Goal: Information Seeking & Learning: Learn about a topic

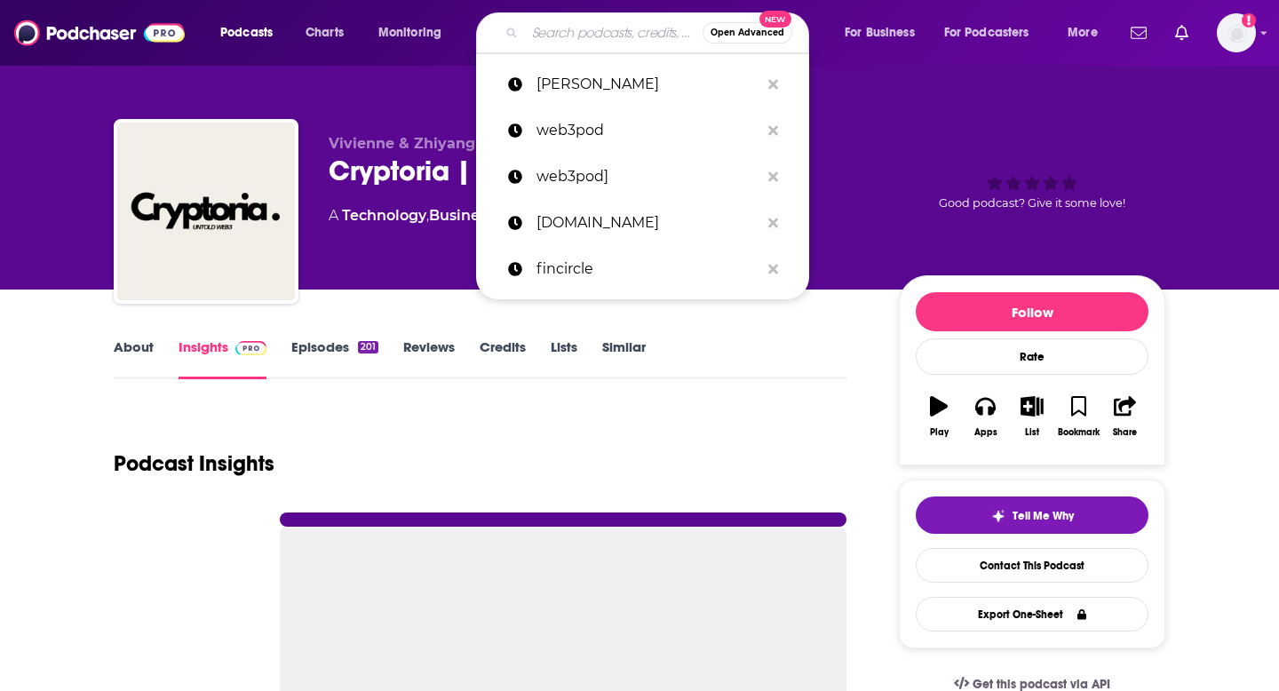
click at [546, 44] on input "Search podcasts, credits, & more..." at bounding box center [614, 33] width 178 height 28
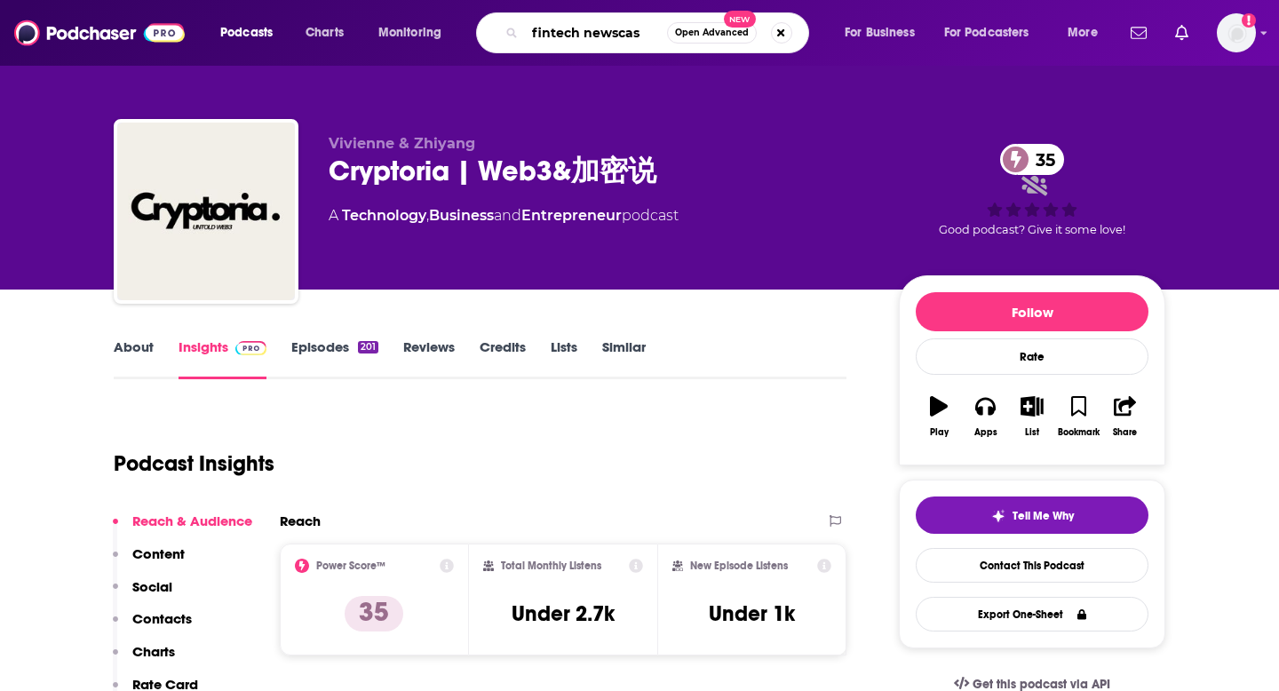
type input "fintech newscast"
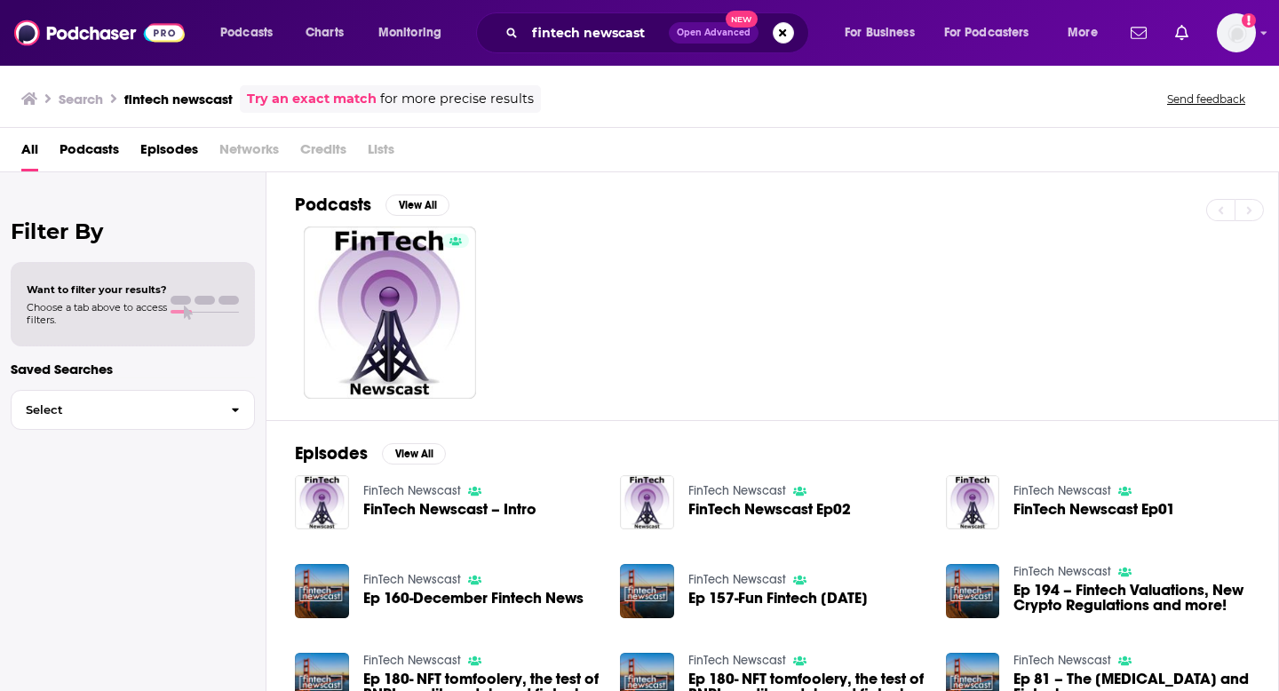
click at [407, 595] on span "Ep 160-December Fintech News" at bounding box center [473, 598] width 220 height 15
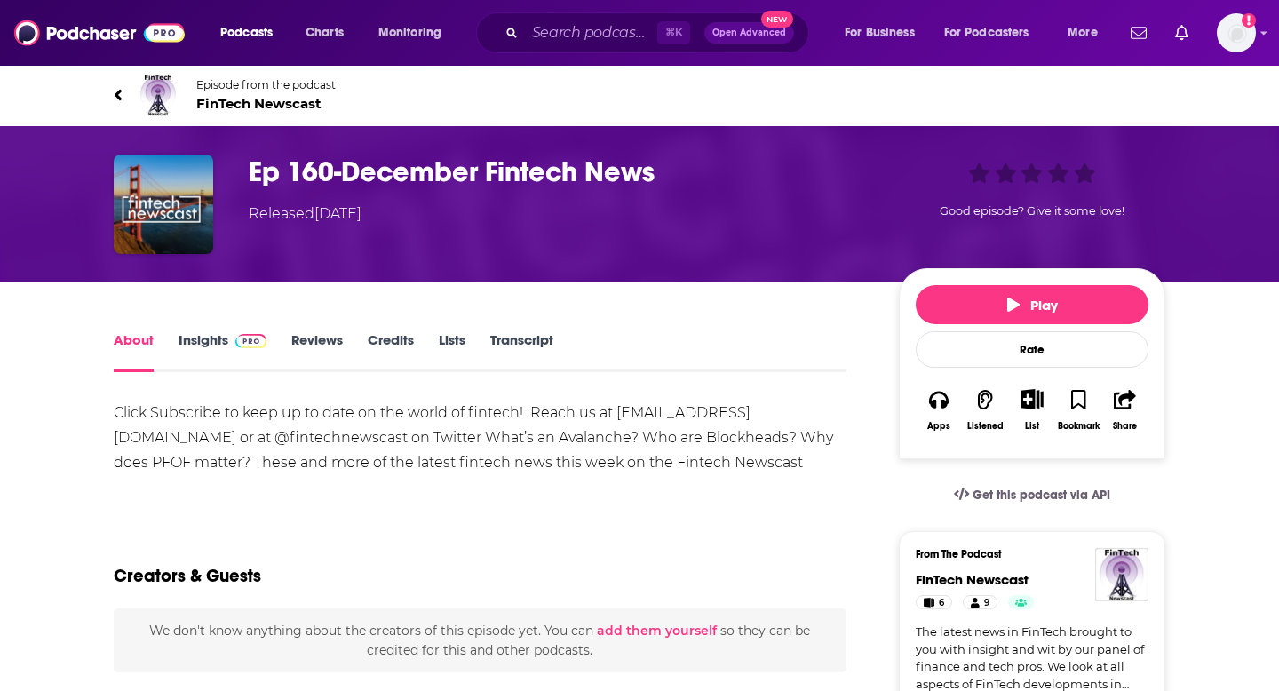
click at [427, 173] on h1 "Ep 160-December Fintech News" at bounding box center [560, 172] width 622 height 35
click at [200, 338] on link "Insights" at bounding box center [223, 351] width 88 height 41
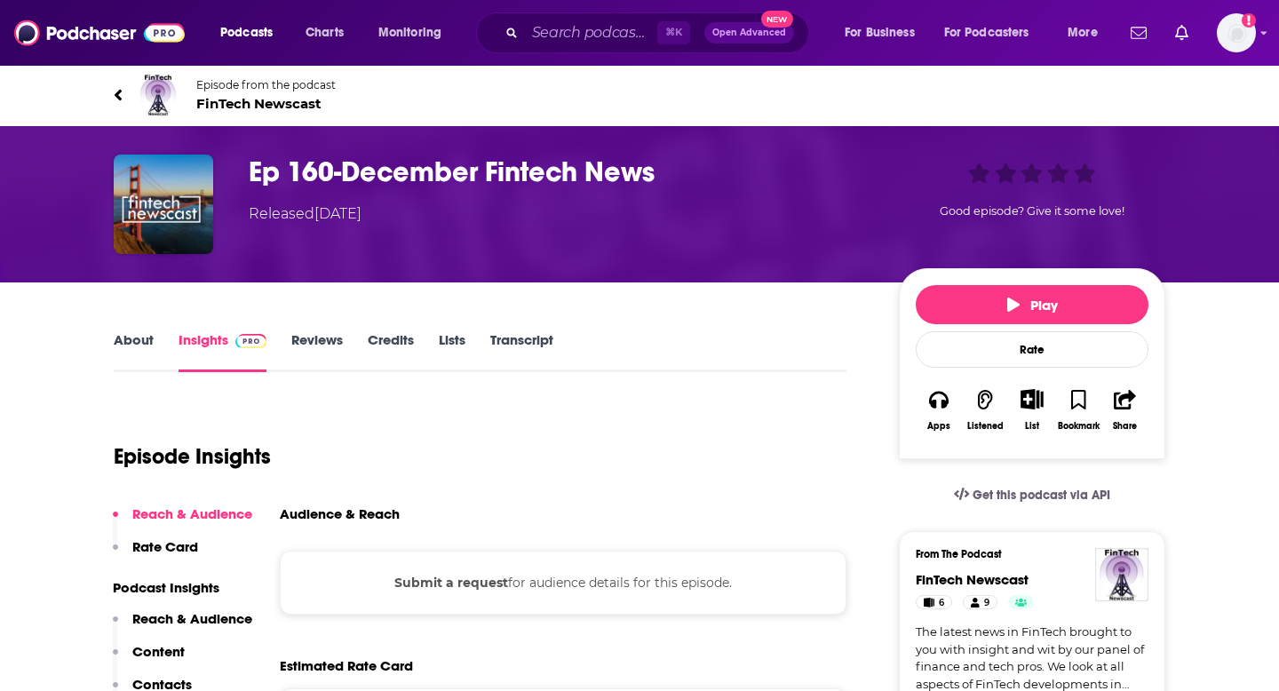
click at [121, 99] on icon at bounding box center [118, 95] width 7 height 12
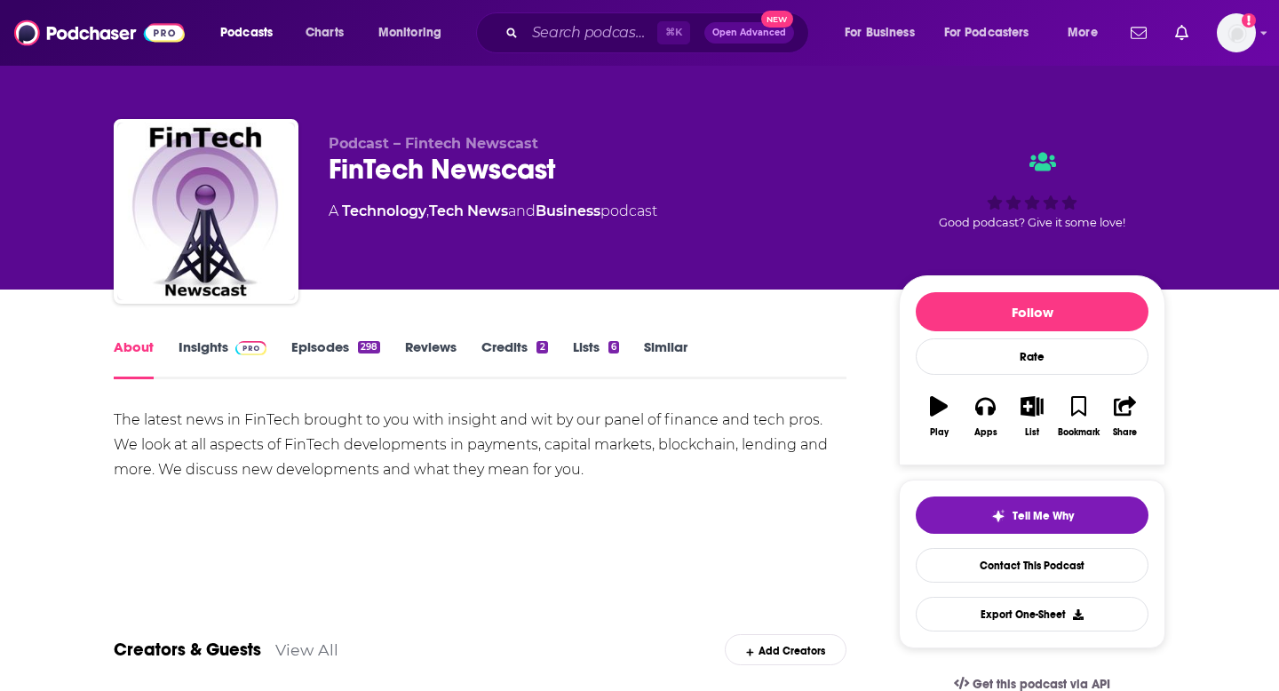
click at [211, 348] on link "Insights" at bounding box center [223, 358] width 88 height 41
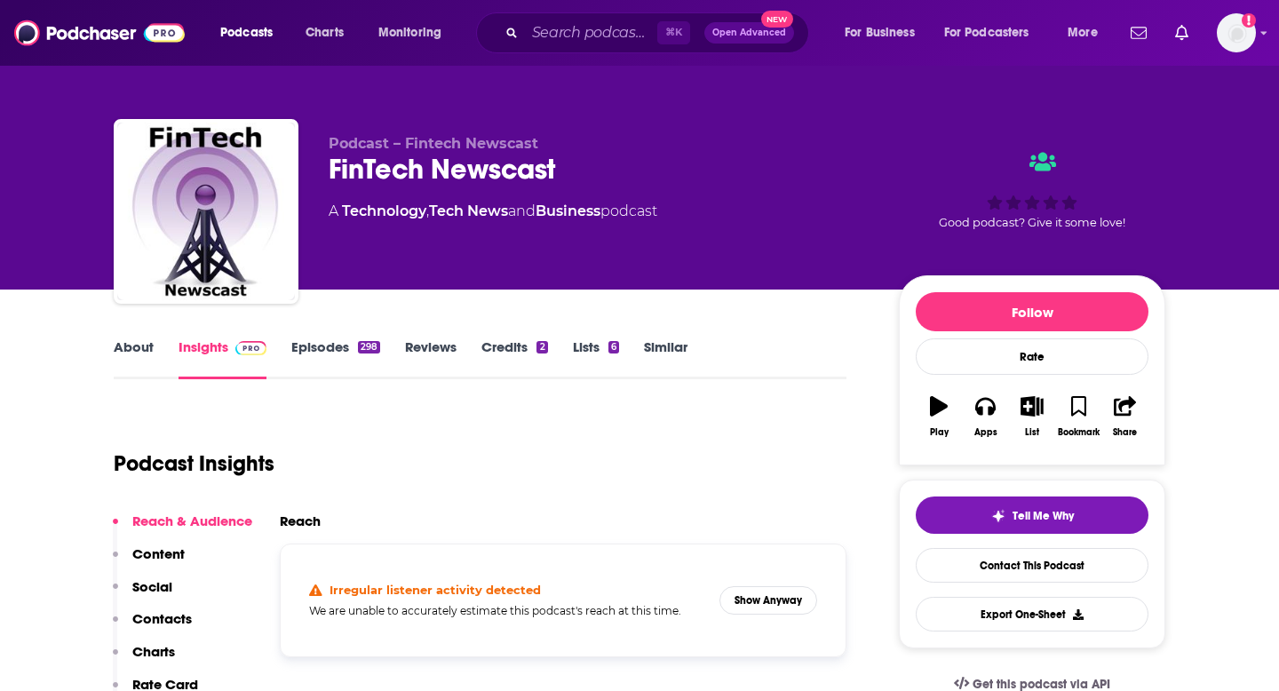
click at [507, 354] on link "Credits 2" at bounding box center [514, 358] width 66 height 41
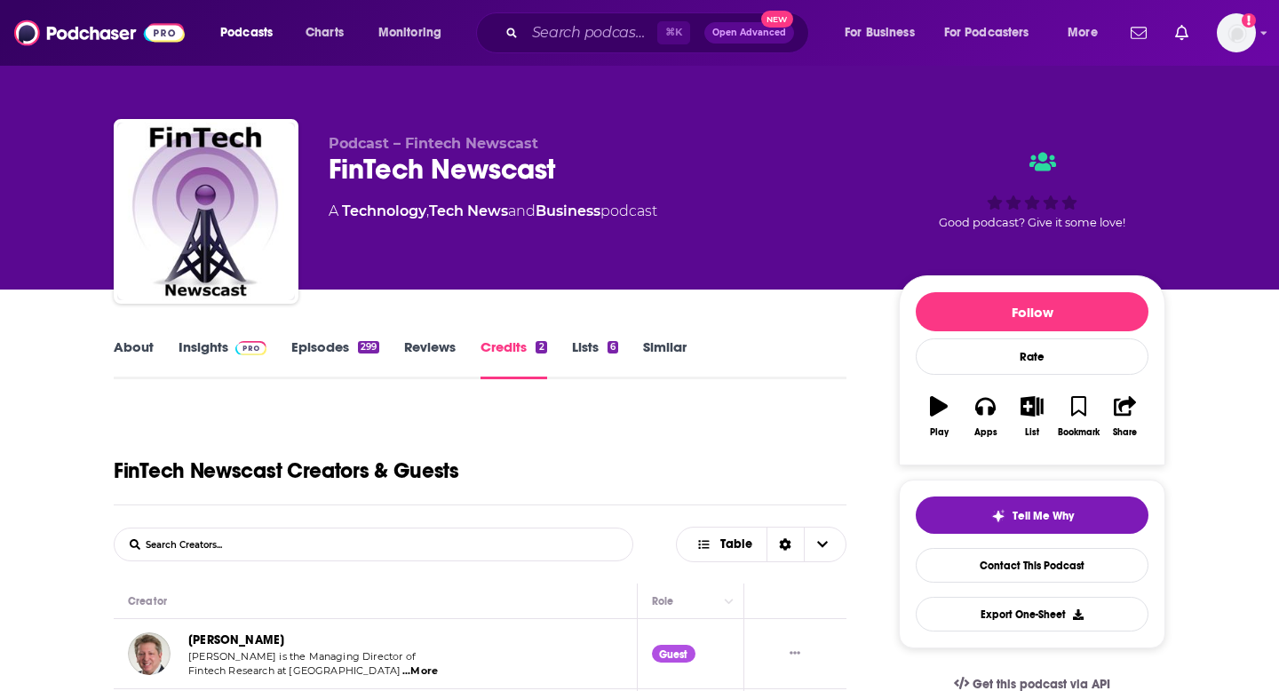
click at [214, 345] on link "Insights" at bounding box center [223, 358] width 88 height 41
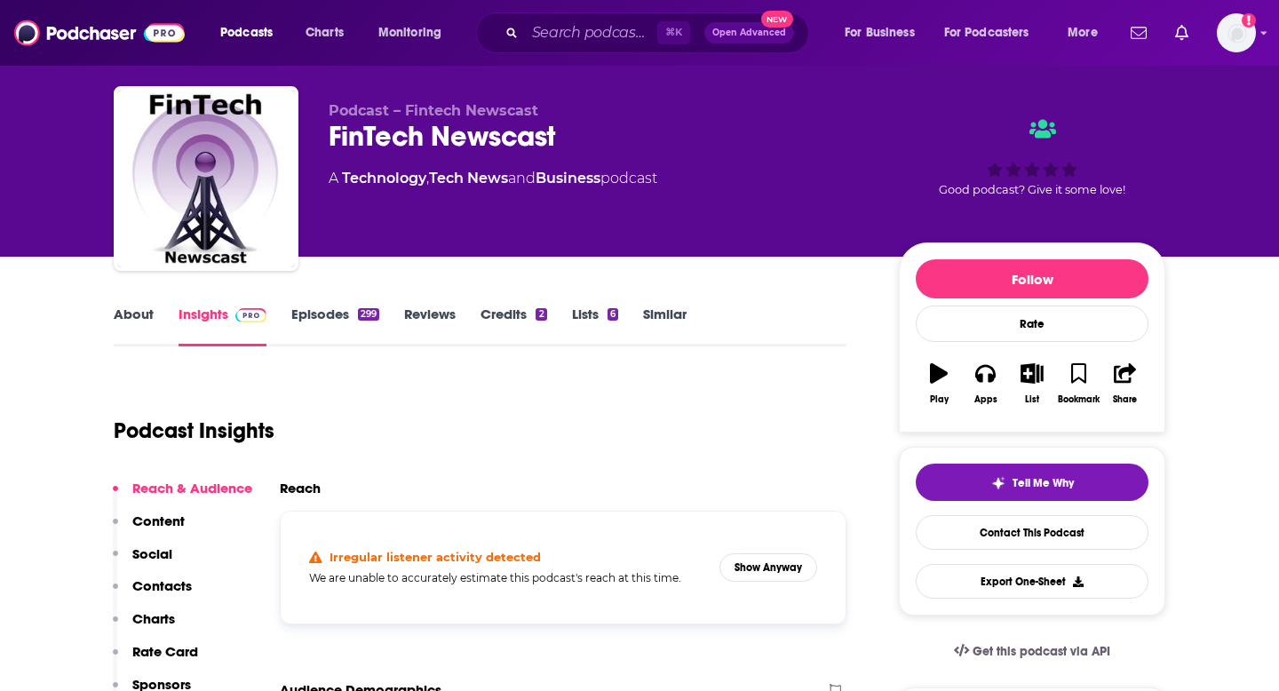
scroll to position [59, 0]
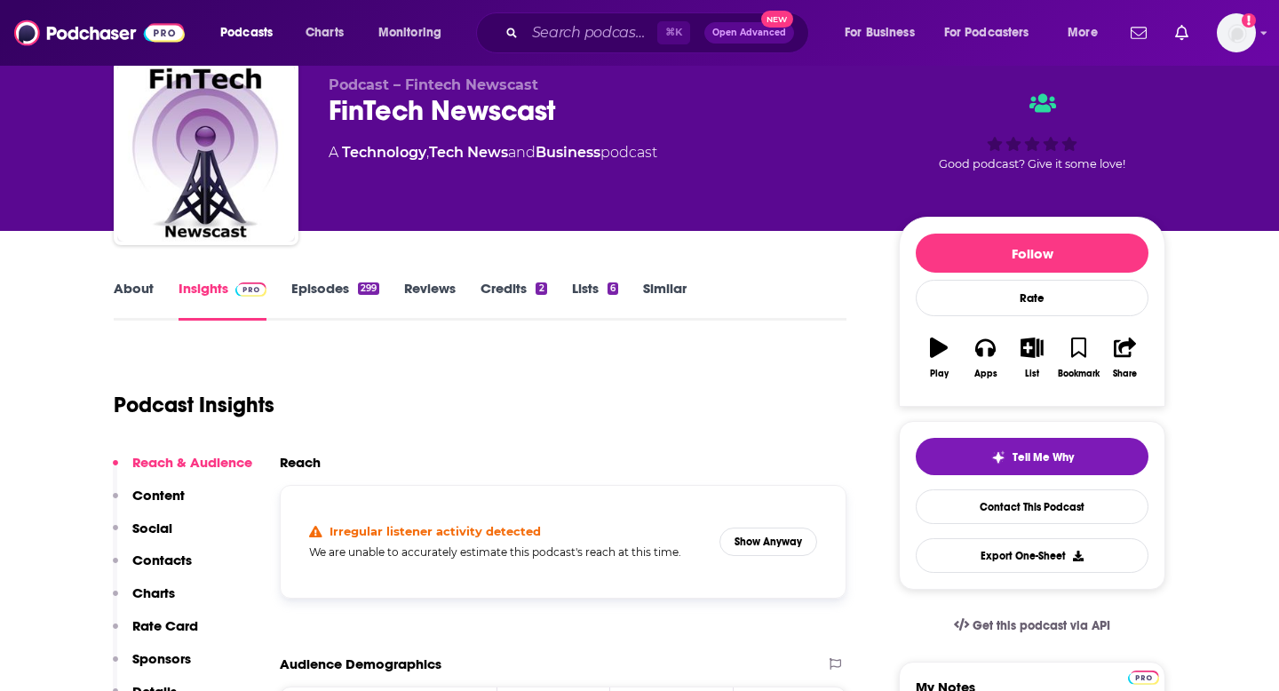
click at [292, 464] on h2 "Reach" at bounding box center [300, 462] width 41 height 17
click at [311, 454] on h2 "Reach" at bounding box center [300, 462] width 41 height 17
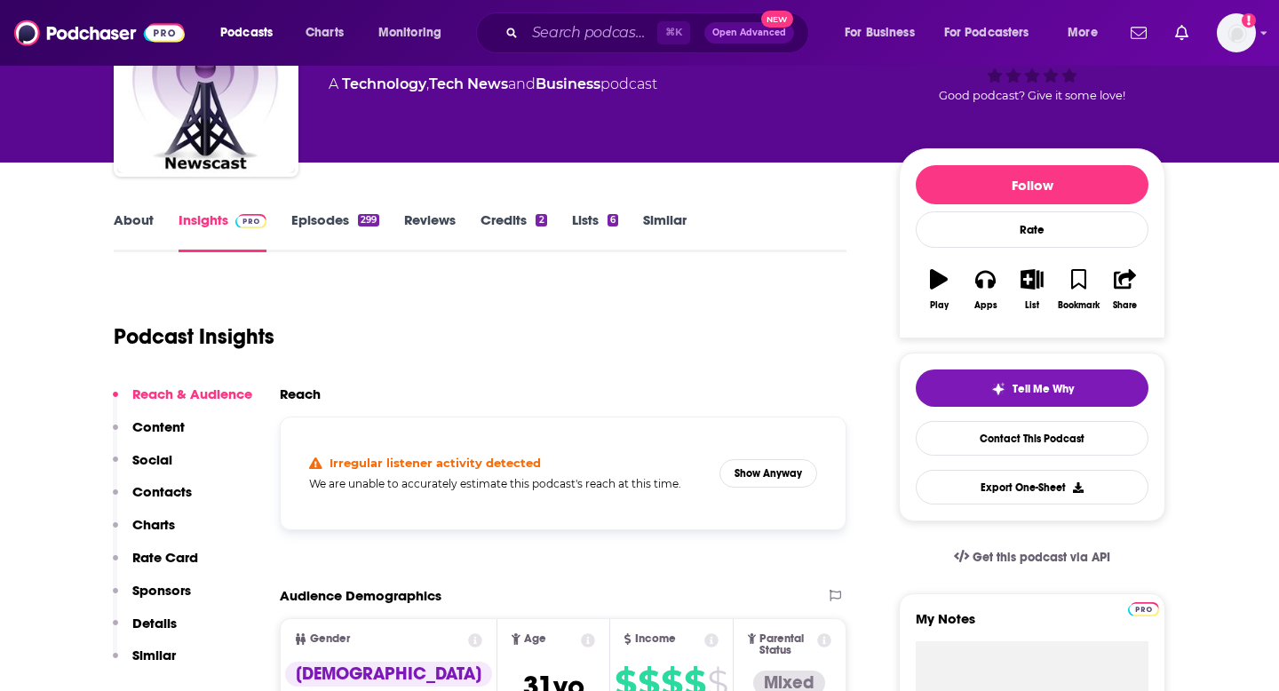
scroll to position [133, 0]
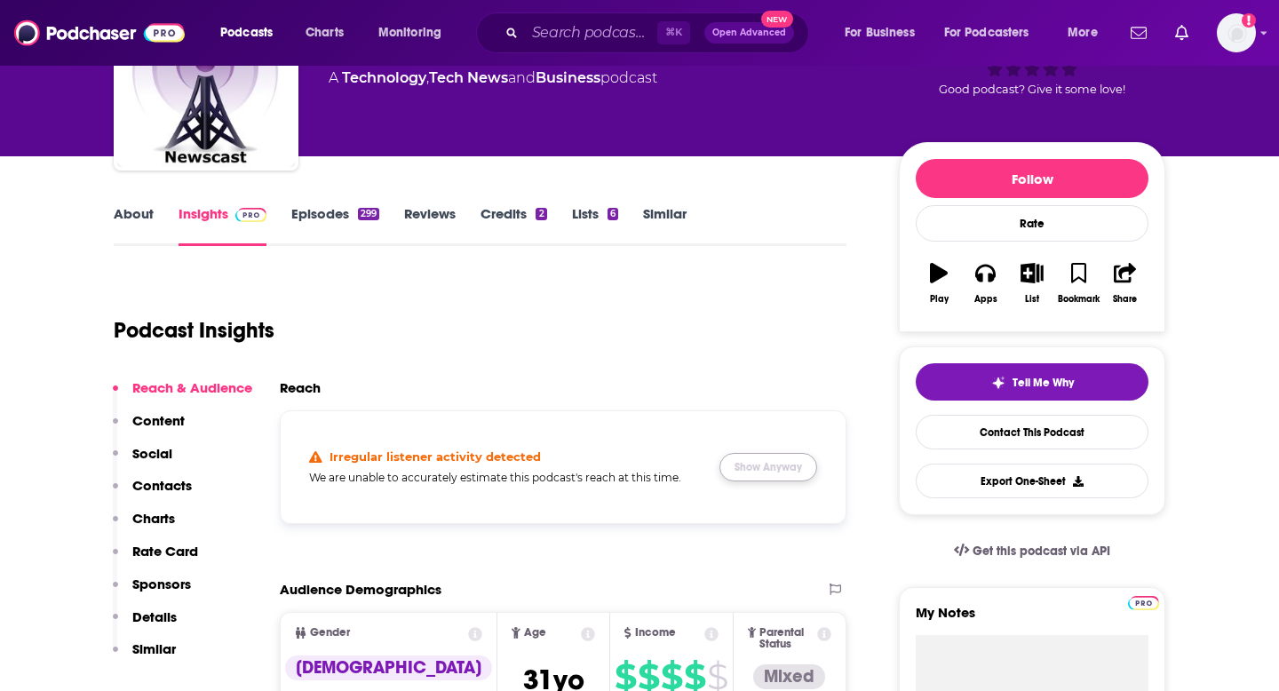
click at [775, 465] on button "Show Anyway" at bounding box center [769, 467] width 98 height 28
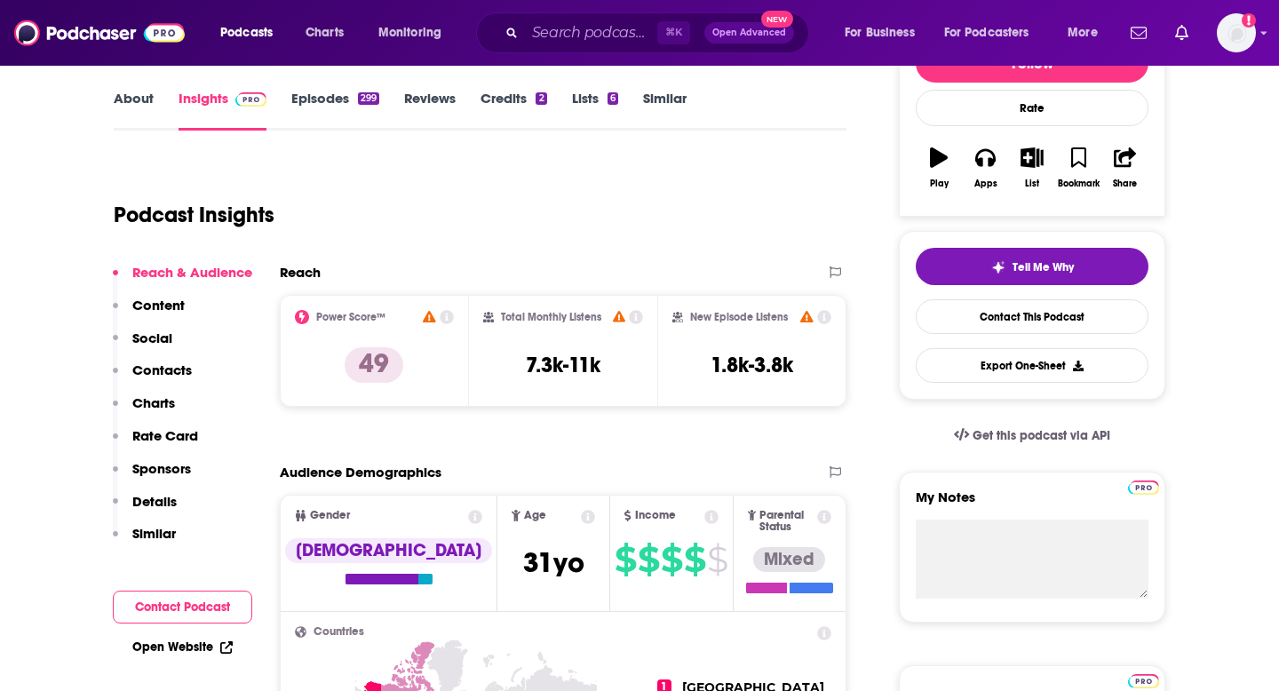
scroll to position [250, 0]
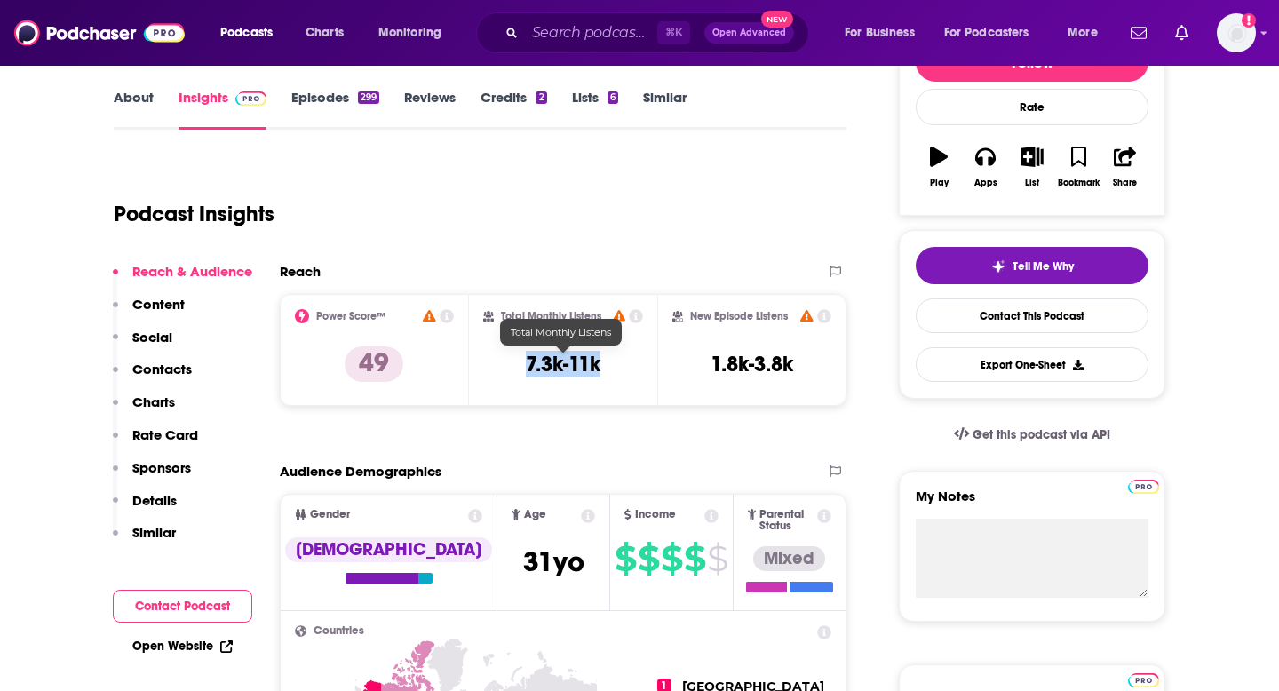
drag, startPoint x: 519, startPoint y: 367, endPoint x: 600, endPoint y: 367, distance: 80.8
click at [600, 367] on div "Total Monthly Listens 7.3k-11k" at bounding box center [563, 350] width 161 height 82
click at [302, 98] on link "Episodes 299" at bounding box center [335, 109] width 88 height 41
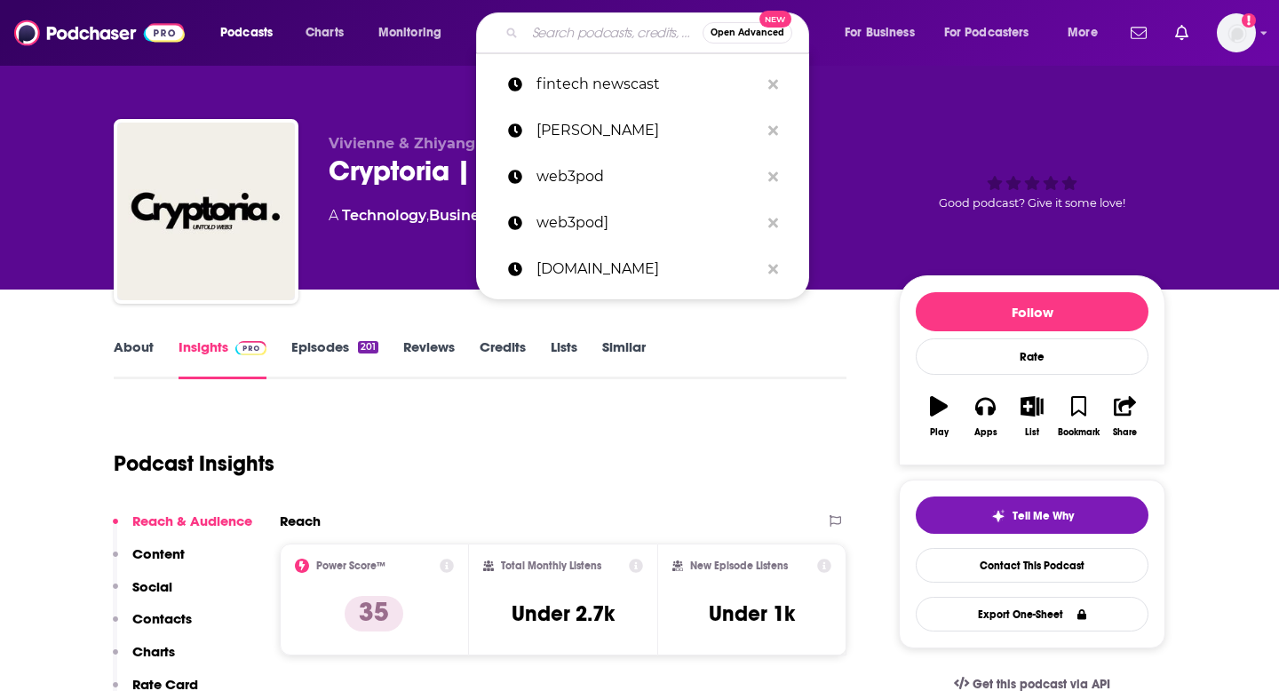
click at [570, 36] on input "Search podcasts, credits, & more..." at bounding box center [614, 33] width 178 height 28
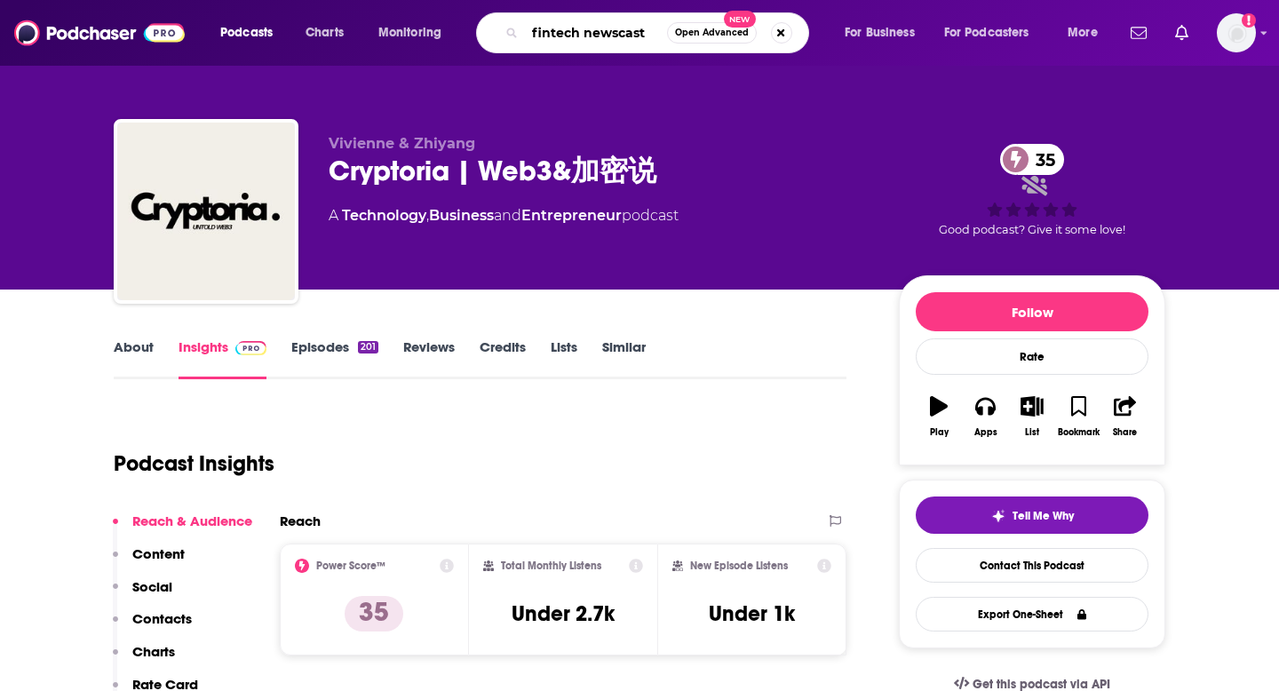
type input "fintech newscast"
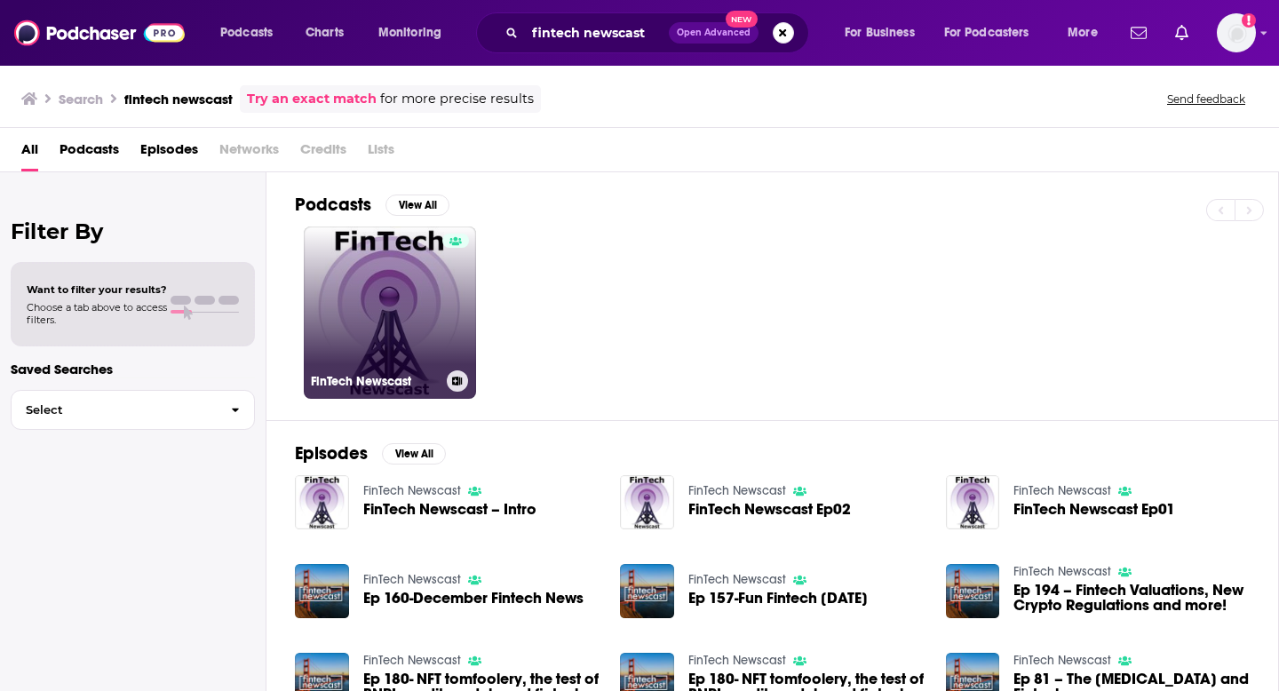
click at [424, 303] on link "FinTech Newscast" at bounding box center [390, 313] width 172 height 172
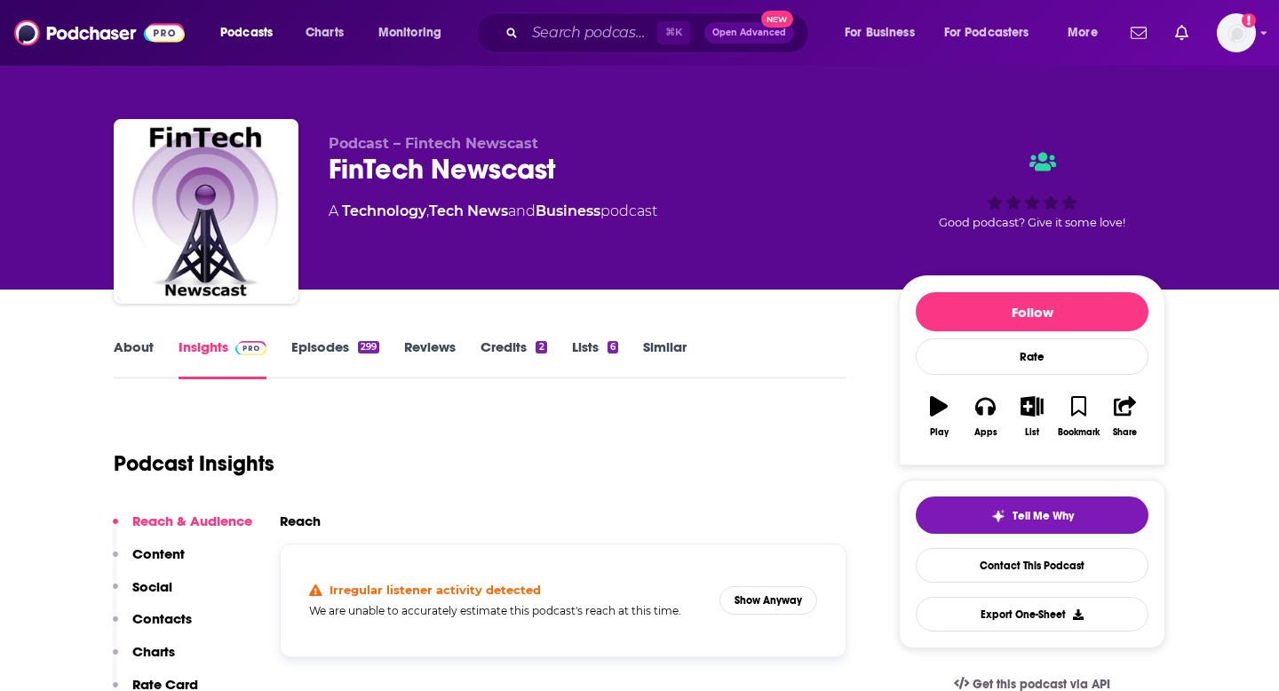
click at [216, 352] on link "Insights" at bounding box center [223, 358] width 88 height 41
click at [783, 624] on div "Irregular listener activity detected We are unable to accurately estimate this …" at bounding box center [563, 600] width 537 height 83
click at [780, 600] on button "Show Anyway" at bounding box center [769, 600] width 98 height 28
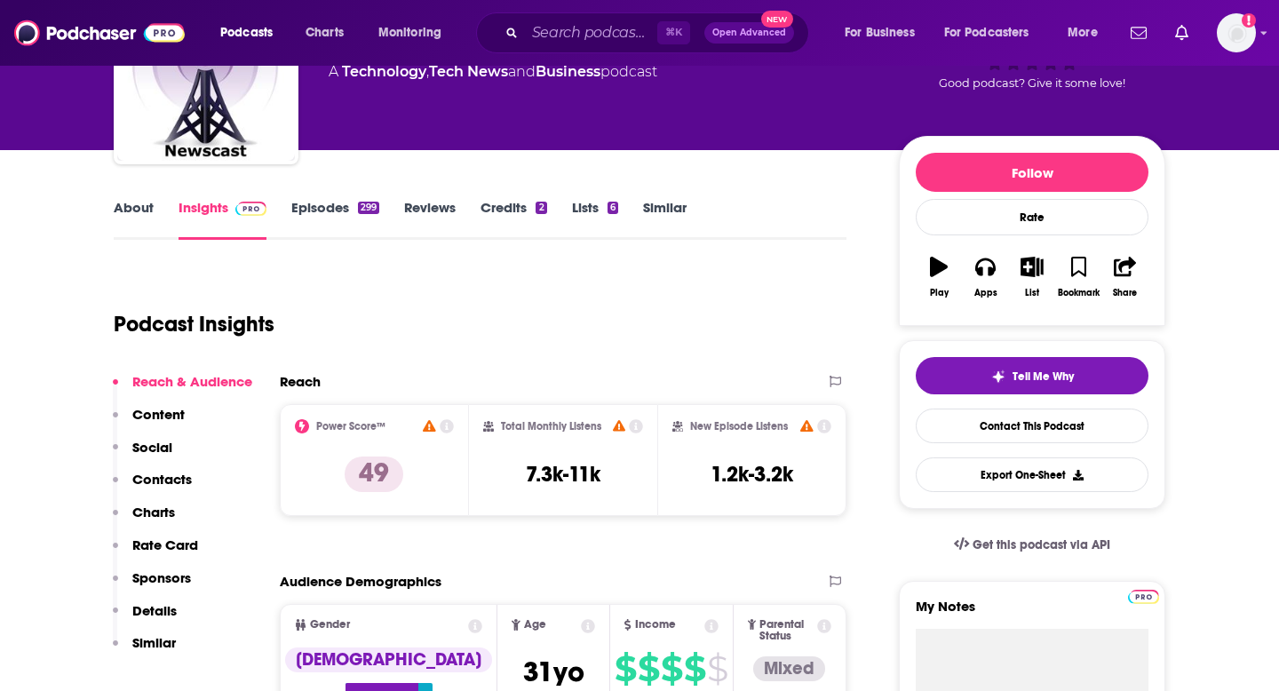
scroll to position [147, 0]
